Goal: Information Seeking & Learning: Learn about a topic

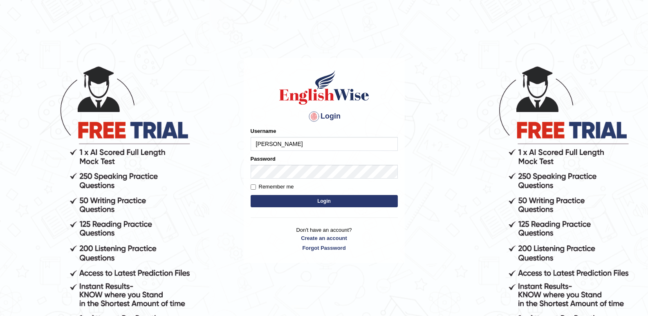
type input "[PERSON_NAME]"
click at [339, 200] on button "Login" at bounding box center [324, 201] width 147 height 12
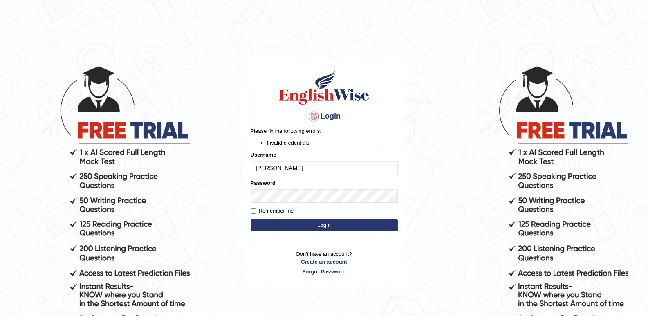
click at [289, 190] on div "Password" at bounding box center [324, 191] width 147 height 24
drag, startPoint x: 289, startPoint y: 187, endPoint x: 48, endPoint y: 201, distance: 241.3
click at [31, 197] on body "Login Please fix the following errors: Invalid credentials Username siddartha P…" at bounding box center [324, 190] width 648 height 316
click at [330, 227] on button "Login" at bounding box center [324, 225] width 147 height 12
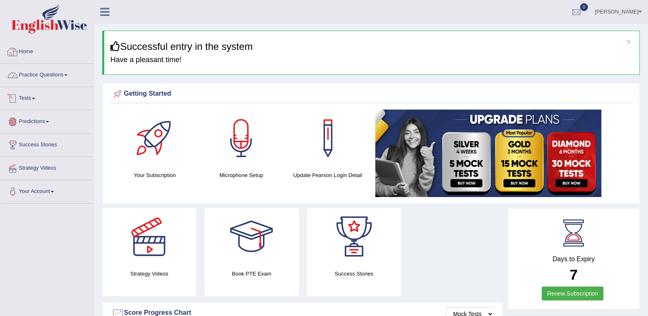
click at [27, 54] on link "Home" at bounding box center [46, 50] width 93 height 20
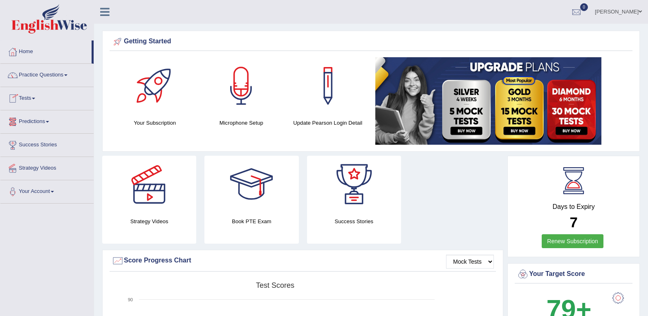
click at [38, 101] on link "Tests" at bounding box center [46, 97] width 93 height 20
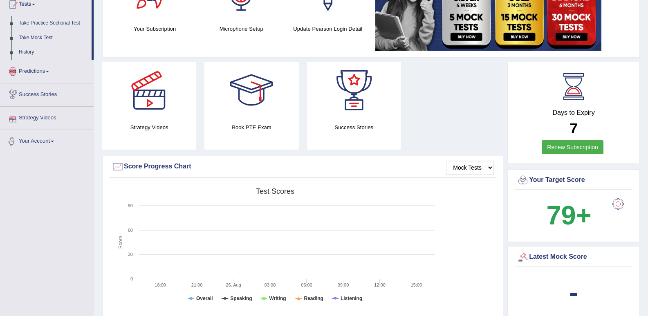
scroll to position [41, 0]
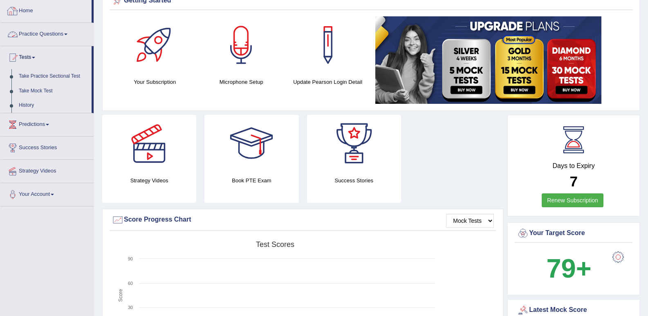
click at [74, 20] on link "Home" at bounding box center [45, 10] width 91 height 20
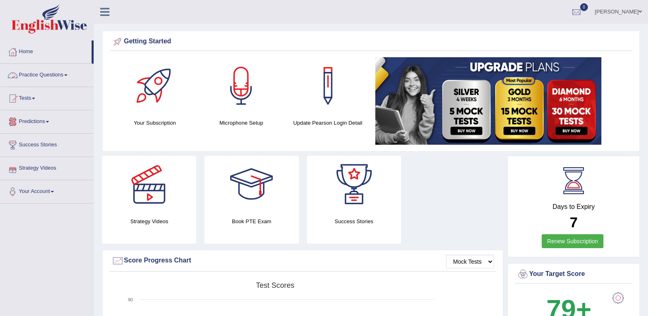
click at [59, 72] on link "Practice Questions" at bounding box center [46, 74] width 93 height 20
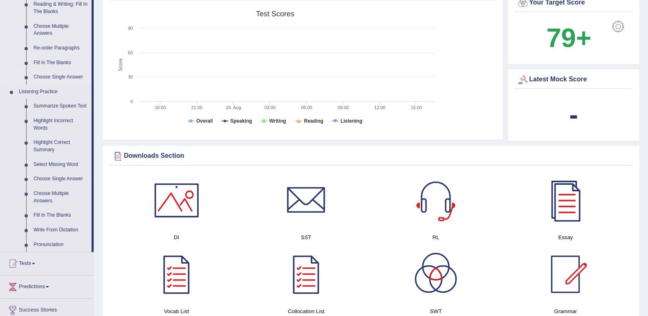
scroll to position [286, 0]
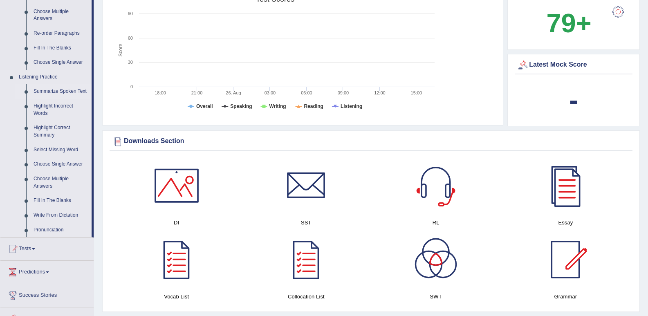
click at [72, 90] on link "Summarize Spoken Text" at bounding box center [61, 91] width 62 height 15
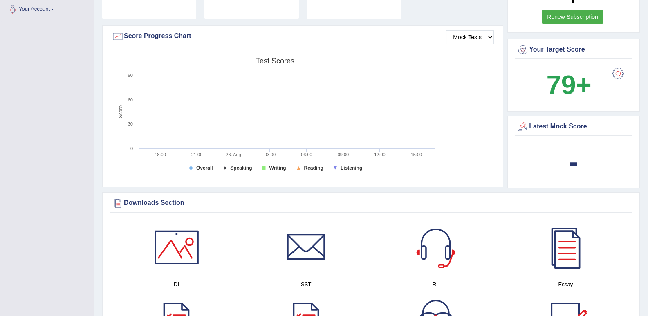
scroll to position [321, 0]
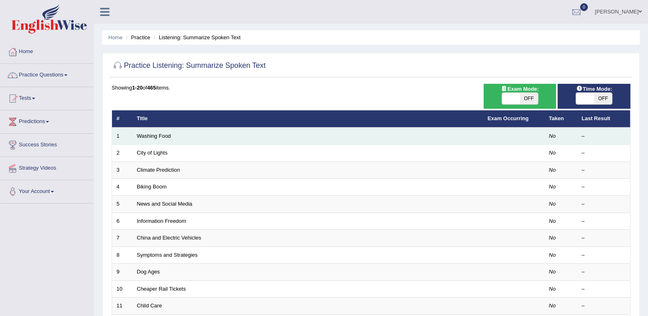
click at [145, 140] on td "Washing Food" at bounding box center [308, 136] width 351 height 17
click at [147, 135] on link "Washing Food" at bounding box center [154, 136] width 34 height 6
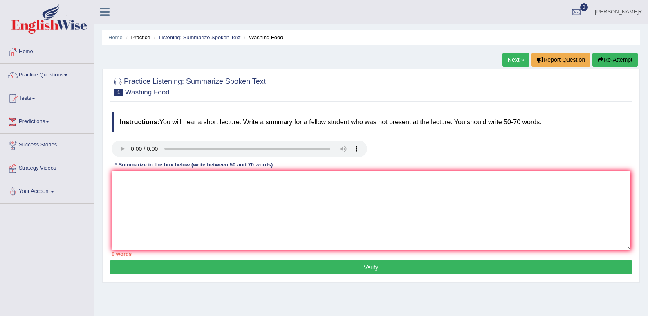
click at [623, 62] on button "Re-Attempt" at bounding box center [615, 60] width 45 height 14
click at [615, 60] on button "Re-Attempt" at bounding box center [615, 60] width 45 height 14
click at [619, 58] on button "Re-Attempt" at bounding box center [615, 60] width 45 height 14
click at [145, 193] on textarea at bounding box center [371, 210] width 519 height 79
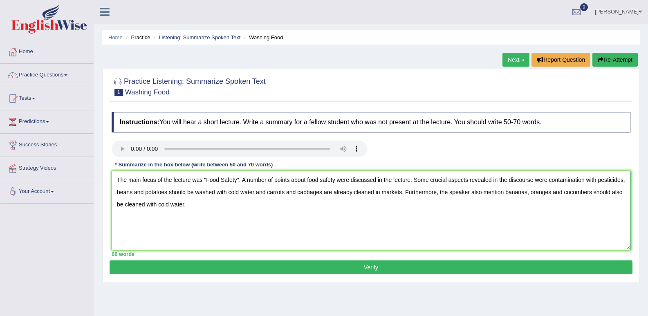
type textarea "The main focus of the lecture was "Food Safety". A number of points about food …"
click at [309, 264] on button "Verify" at bounding box center [371, 268] width 523 height 14
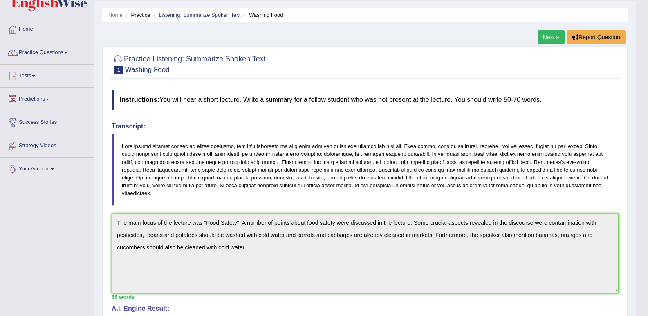
scroll to position [41, 0]
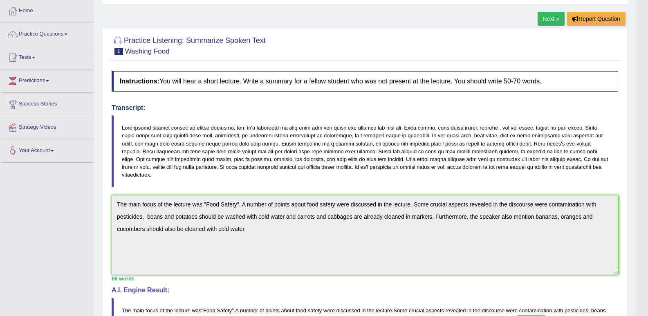
click at [39, 14] on link "Home" at bounding box center [46, 10] width 93 height 20
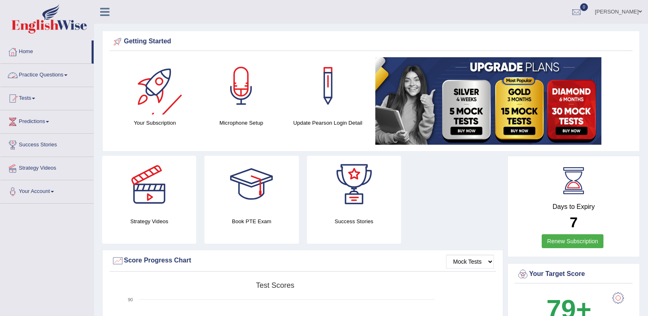
drag, startPoint x: 70, startPoint y: 77, endPoint x: 68, endPoint y: 67, distance: 10.7
click at [70, 77] on link "Practice Questions" at bounding box center [46, 74] width 93 height 20
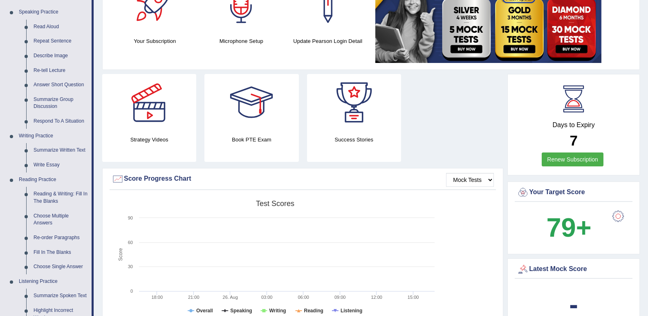
scroll to position [123, 0]
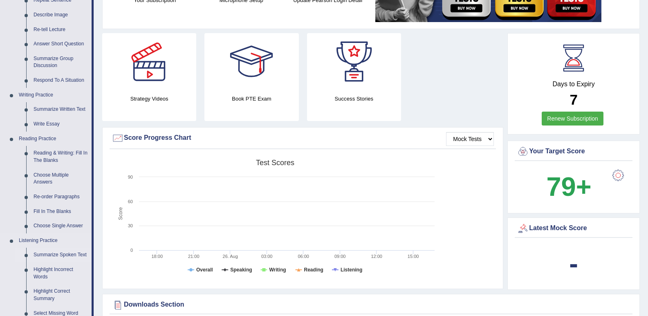
click at [72, 254] on link "Summarize Spoken Text" at bounding box center [61, 255] width 62 height 15
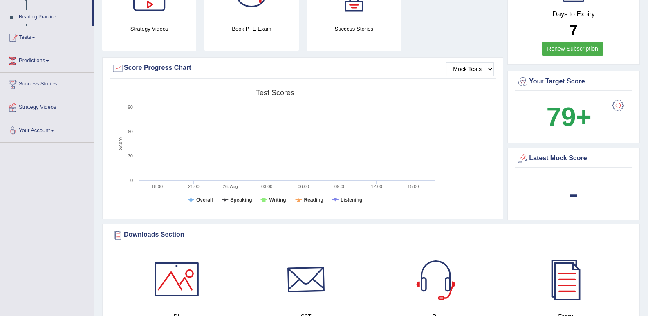
scroll to position [320, 0]
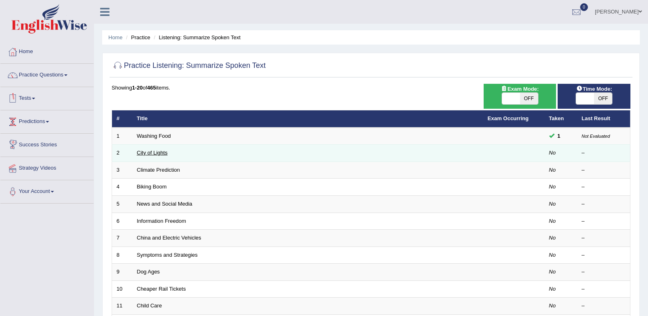
click at [148, 155] on link "City of Lights" at bounding box center [152, 153] width 31 height 6
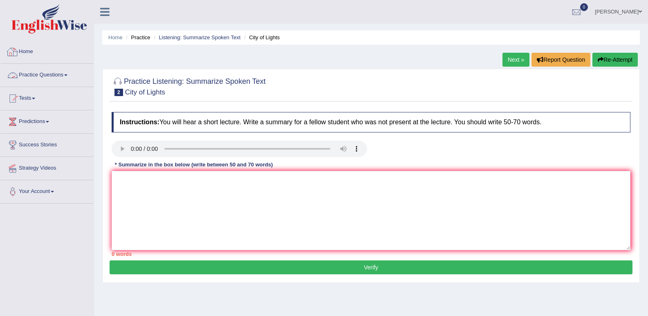
click at [150, 166] on div "Instructions: You will hear a short lecture. Write a summary for a fellow stude…" at bounding box center [371, 184] width 523 height 153
click at [113, 138] on div "Instructions: You will hear a short lecture. Write a summary for a fellow stude…" at bounding box center [371, 184] width 523 height 153
click at [155, 180] on textarea at bounding box center [371, 210] width 519 height 79
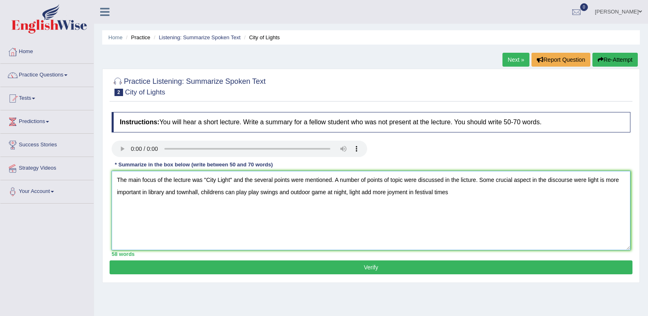
drag, startPoint x: 433, startPoint y: 192, endPoint x: 443, endPoint y: 195, distance: 10.7
click at [435, 192] on textarea "The main focus of the lecture was "City Light" and the several points were ment…" at bounding box center [371, 210] width 519 height 79
click at [454, 196] on textarea "The main focus of the lecture was "City Light" and the several points were ment…" at bounding box center [371, 210] width 519 height 79
click at [199, 194] on textarea "The main focus of the lecture was "City Light" and the several points were ment…" at bounding box center [371, 210] width 519 height 79
click at [492, 197] on textarea "The main focus of the lecture was "City Light" and the several points were ment…" at bounding box center [371, 210] width 519 height 79
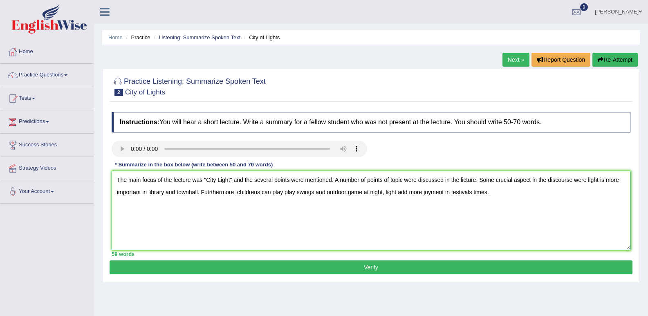
click at [238, 191] on textarea "The main focus of the lecture was "City Light" and the several points were ment…" at bounding box center [371, 210] width 519 height 79
type textarea "The main focus of the lecture was "City Light" and the several points were ment…"
click at [485, 270] on button "Verify" at bounding box center [371, 268] width 523 height 14
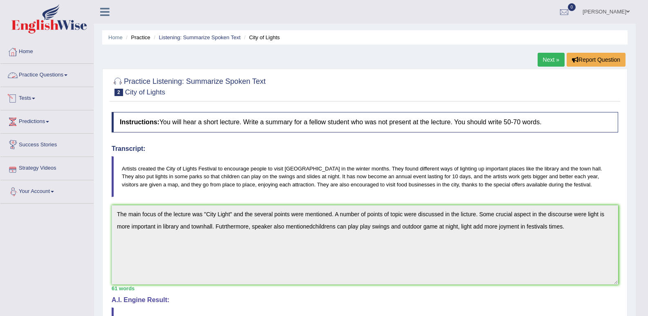
drag, startPoint x: 51, startPoint y: 73, endPoint x: 62, endPoint y: 76, distance: 11.4
click at [52, 73] on link "Practice Questions" at bounding box center [46, 74] width 93 height 20
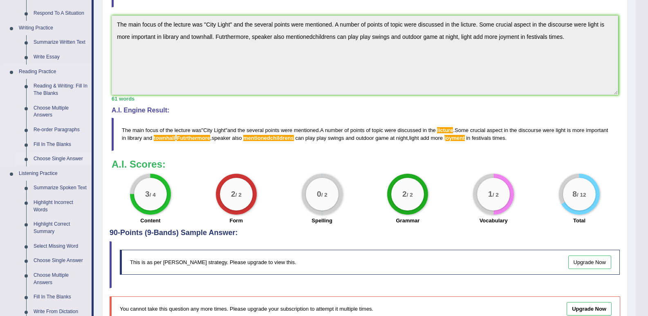
scroll to position [205, 0]
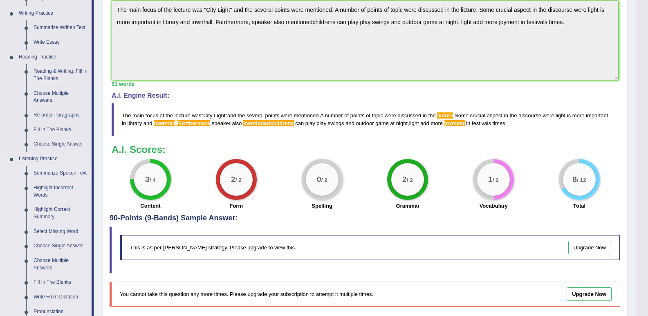
click at [56, 173] on link "Summarize Spoken Text" at bounding box center [61, 173] width 62 height 15
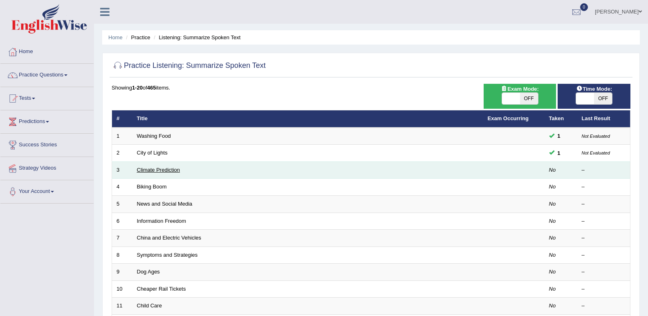
click at [159, 169] on link "Climate Prediction" at bounding box center [158, 170] width 43 height 6
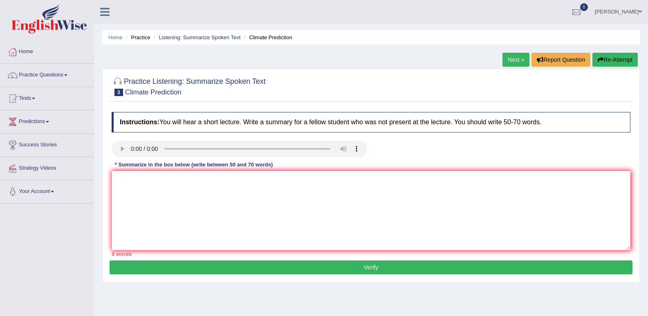
click at [614, 61] on button "Re-Attempt" at bounding box center [615, 60] width 45 height 14
drag, startPoint x: 135, startPoint y: 196, endPoint x: 137, endPoint y: 210, distance: 13.7
click at [134, 198] on textarea at bounding box center [371, 210] width 519 height 79
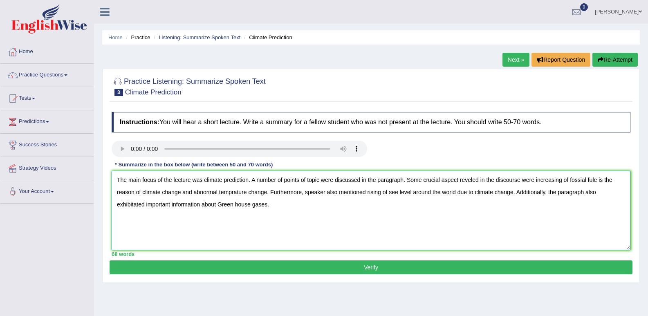
type textarea "The main focus of the lecture was climate prediction. A number of points of top…"
click at [258, 269] on button "Verify" at bounding box center [371, 268] width 523 height 14
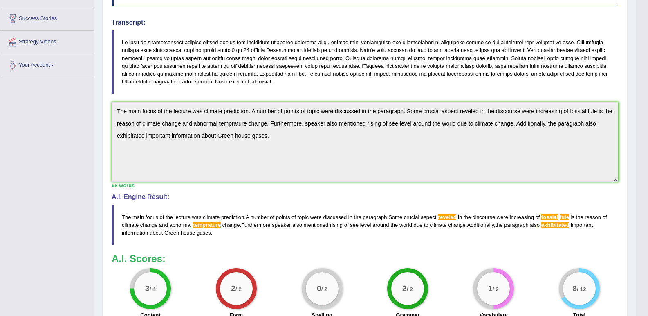
scroll to position [205, 0]
